Goal: Navigation & Orientation: Find specific page/section

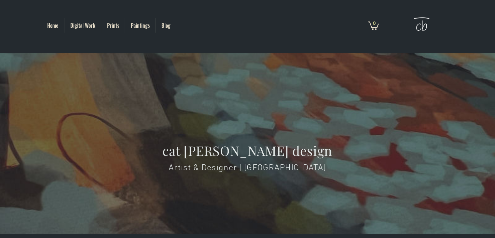
scroll to position [9, 0]
click at [166, 23] on p "Blog" at bounding box center [166, 25] width 16 height 14
click at [163, 26] on p "Blog" at bounding box center [166, 25] width 16 height 14
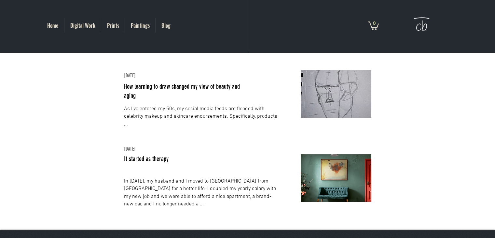
click at [139, 23] on p "Paintings" at bounding box center [140, 25] width 25 height 14
click at [52, 23] on p "Home" at bounding box center [53, 25] width 18 height 14
